Goal: Task Accomplishment & Management: Manage account settings

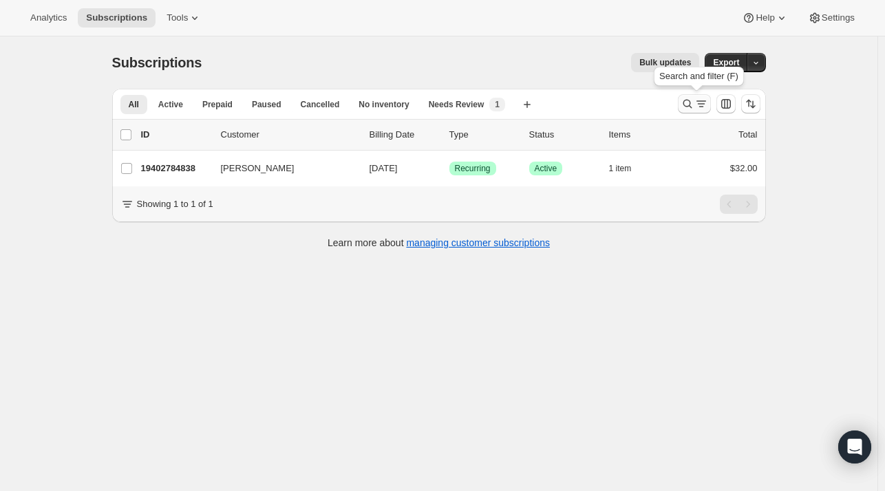
click at [692, 99] on icon "Search and filter results" at bounding box center [688, 104] width 14 height 14
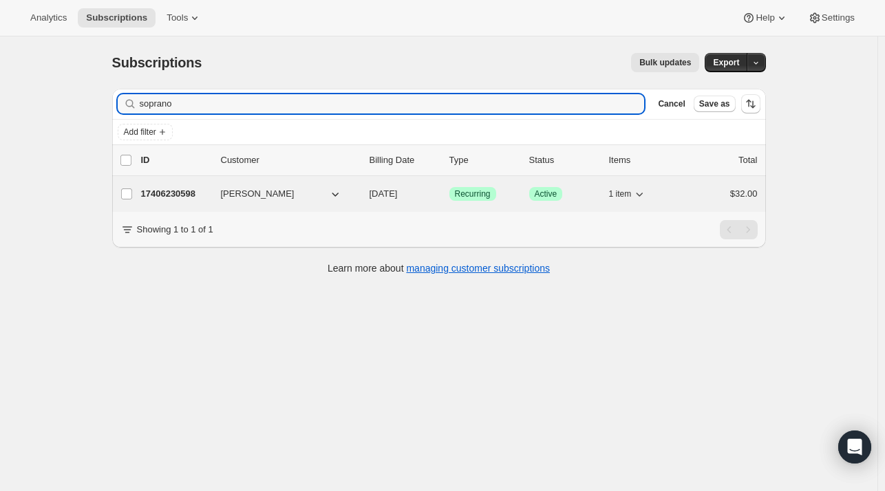
type input "soprano"
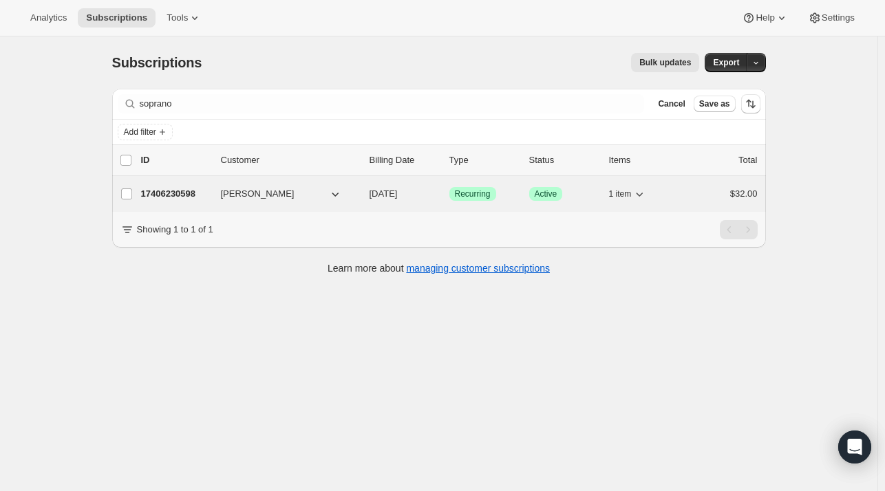
click at [170, 196] on p "17406230598" at bounding box center [175, 194] width 69 height 14
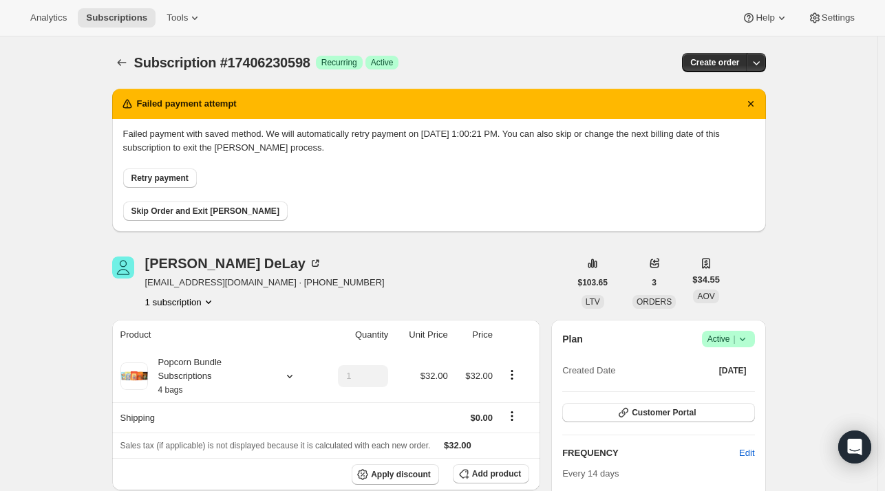
click at [197, 214] on span "Skip Order and Exit [PERSON_NAME]" at bounding box center [205, 211] width 148 height 11
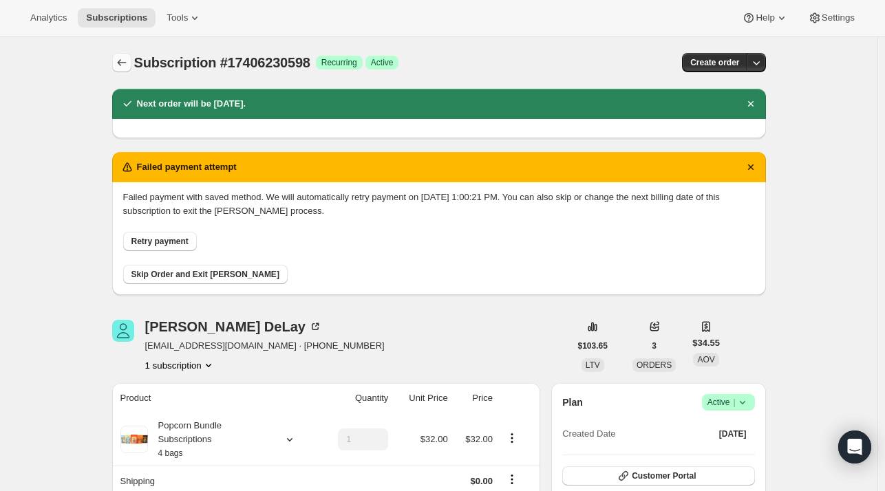
click at [127, 65] on icon "Subscriptions" at bounding box center [122, 63] width 14 height 14
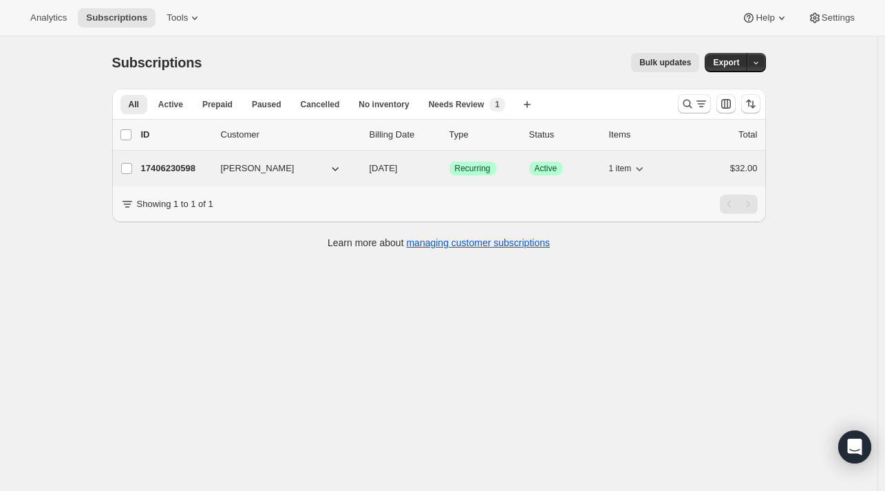
click at [173, 169] on p "17406230598" at bounding box center [175, 169] width 69 height 14
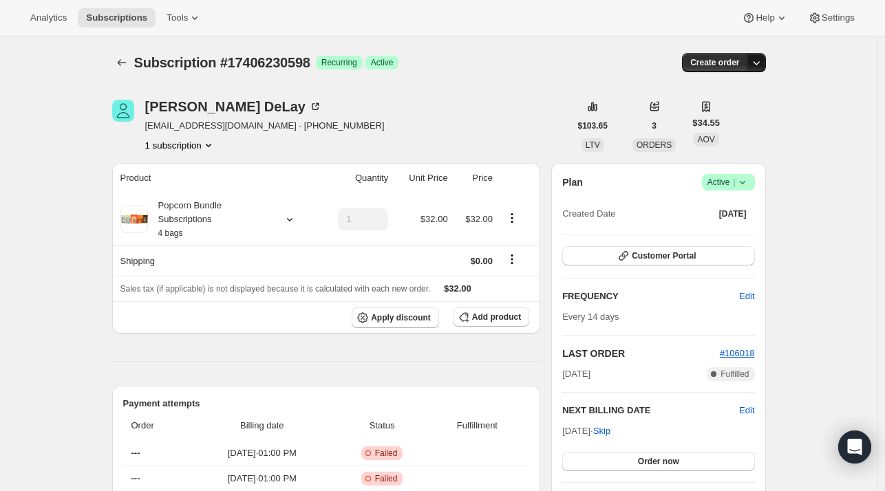
click at [756, 61] on icon "button" at bounding box center [756, 63] width 14 height 14
drag, startPoint x: 810, startPoint y: 191, endPoint x: 742, endPoint y: 180, distance: 68.9
click at [742, 180] on icon at bounding box center [743, 182] width 14 height 14
click at [718, 229] on span "Cancel subscription" at bounding box center [733, 232] width 78 height 10
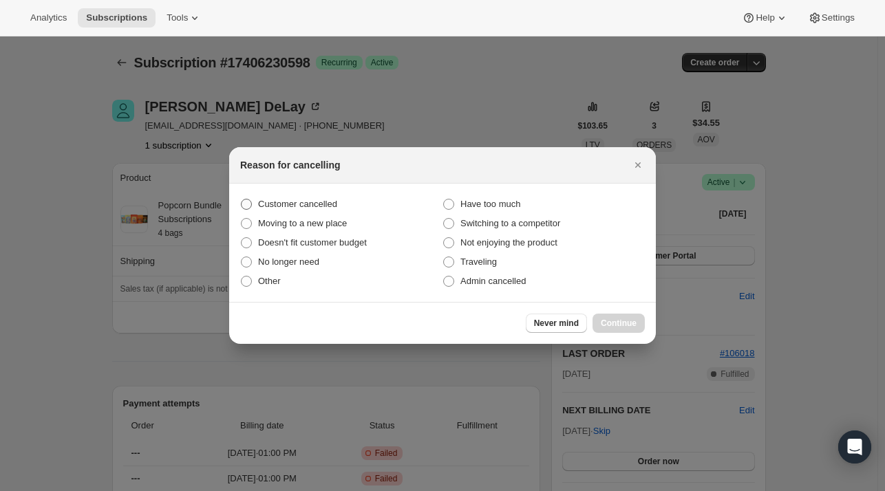
click at [247, 204] on span ":ric:" at bounding box center [246, 204] width 11 height 11
click at [242, 200] on input "Customer cancelled" at bounding box center [241, 199] width 1 height 1
radio input "true"
click at [614, 319] on span "Continue" at bounding box center [619, 323] width 36 height 11
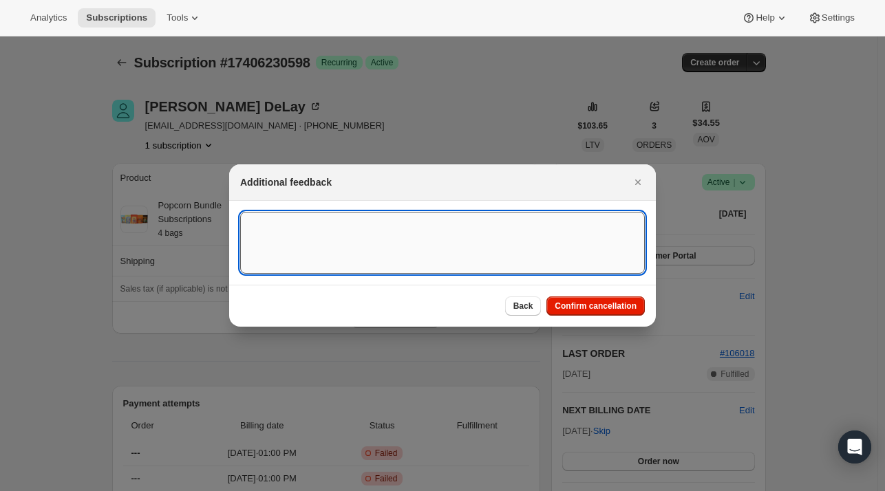
click at [284, 229] on textarea ":ric:" at bounding box center [442, 243] width 405 height 62
paste textarea "From: [EMAIL_ADDRESS][DOMAIN_NAME] <[EMAIL_ADDRESS][DOMAIN_NAME]> Sent: [DATE] …"
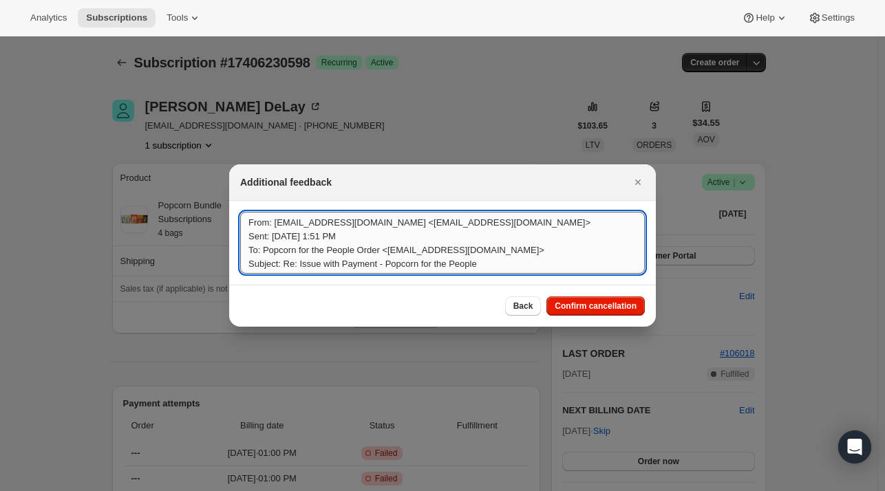
scroll to position [1, 0]
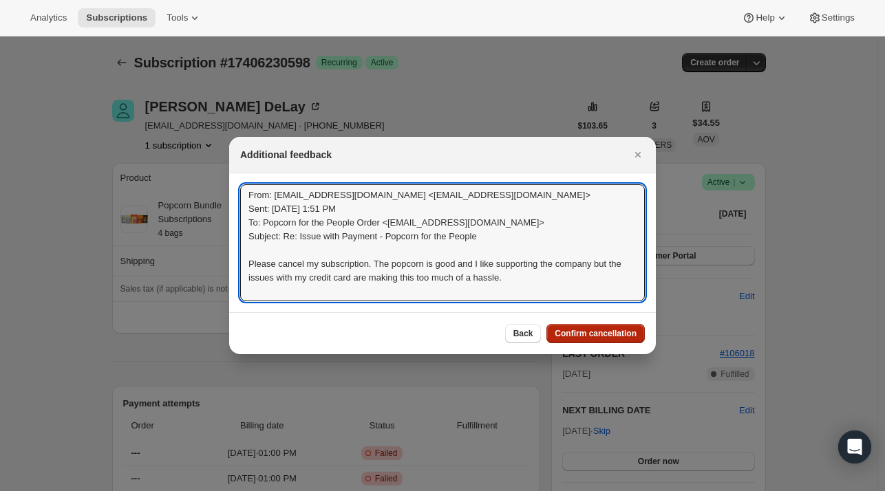
type textarea "From: [EMAIL_ADDRESS][DOMAIN_NAME] <[EMAIL_ADDRESS][DOMAIN_NAME]> Sent: [DATE] …"
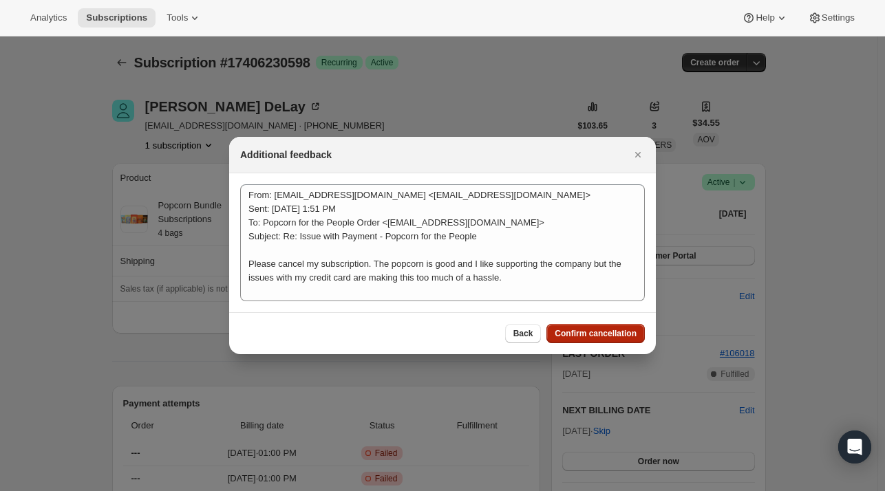
click at [585, 331] on span "Confirm cancellation" at bounding box center [596, 333] width 82 height 11
